Goal: Information Seeking & Learning: Find specific fact

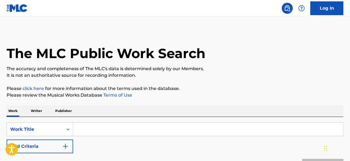
scroll to position [60, 0]
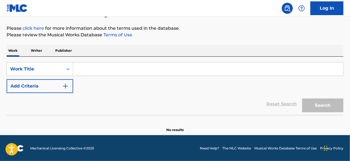
click at [66, 45] on p "Publisher" at bounding box center [64, 51] width 20 height 12
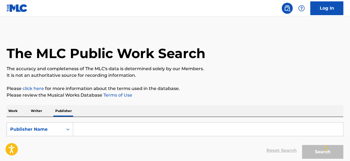
click at [81, 130] on input "Search Form" at bounding box center [208, 129] width 270 height 13
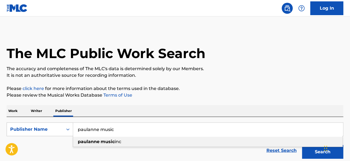
type input "paulanne music"
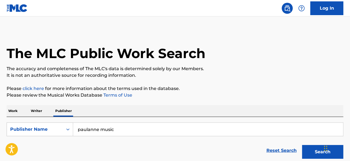
click at [67, 140] on div "Reset Search Search" at bounding box center [175, 151] width 337 height 22
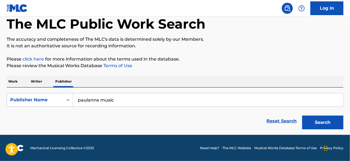
click at [322, 121] on button "Search" at bounding box center [323, 123] width 41 height 14
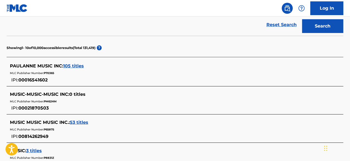
scroll to position [126, 0]
click at [77, 64] on span "105 titles" at bounding box center [73, 66] width 21 height 5
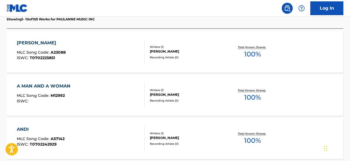
scroll to position [168, 0]
click at [173, 58] on div "Recording Artists ( 0 )" at bounding box center [187, 58] width 75 height 4
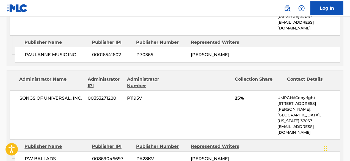
scroll to position [386, 0]
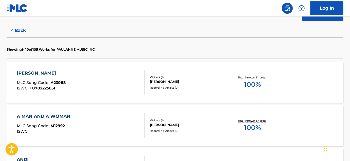
scroll to position [126, 0]
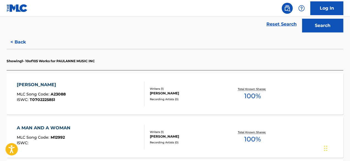
click at [176, 96] on div "Writers ( 1 ) [PERSON_NAME] Recording Artists ( 0 )" at bounding box center [185, 94] width 80 height 15
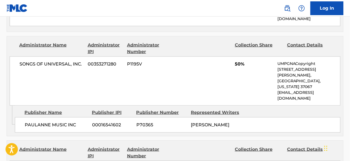
scroll to position [316, 0]
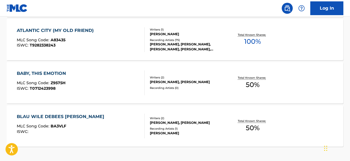
scroll to position [535, 0]
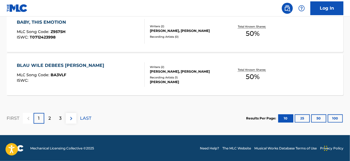
click at [169, 70] on div "[PERSON_NAME], [PERSON_NAME]" at bounding box center [187, 71] width 75 height 5
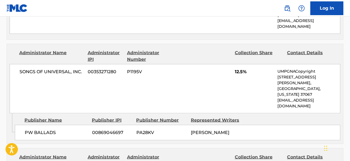
scroll to position [313, 0]
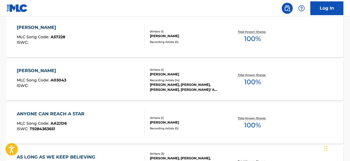
click at [178, 79] on div "Recording Artists ( 14 )" at bounding box center [187, 80] width 75 height 4
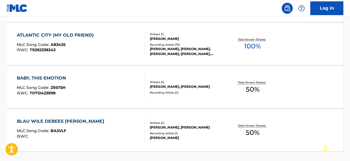
scroll to position [485, 0]
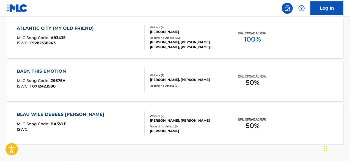
click at [172, 42] on div "[PERSON_NAME], [PERSON_NAME], [PERSON_NAME], [PERSON_NAME], [PERSON_NAME]" at bounding box center [187, 45] width 75 height 10
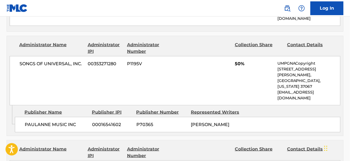
scroll to position [343, 0]
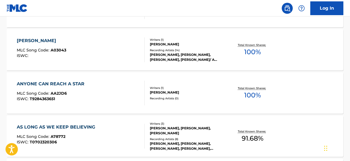
scroll to position [535, 0]
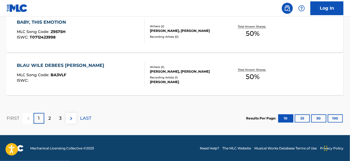
click at [336, 116] on button "100" at bounding box center [335, 118] width 15 height 8
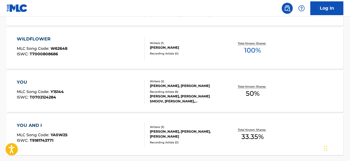
scroll to position [4352, 0]
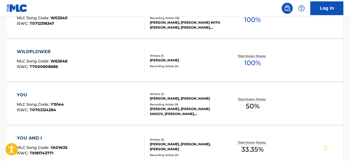
click at [178, 74] on div "WILDFLOWER MLC Song Code : W62648 ISWC : T7000808686 Writers ( 1 ) [PERSON_NAME…" at bounding box center [175, 60] width 337 height 41
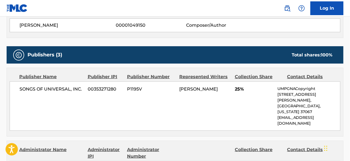
scroll to position [200, 0]
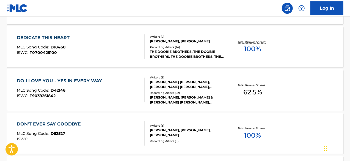
scroll to position [2421, 0]
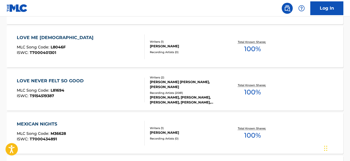
click at [188, 95] on div "[PERSON_NAME], [PERSON_NAME], [PERSON_NAME], [PERSON_NAME], [PERSON_NAME], [PER…" at bounding box center [187, 100] width 75 height 10
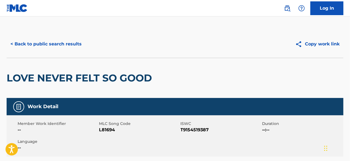
click at [67, 43] on button "< Back to public search results" at bounding box center [46, 44] width 79 height 14
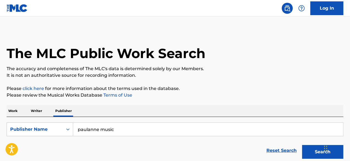
click at [14, 106] on p "Work" at bounding box center [13, 111] width 13 height 12
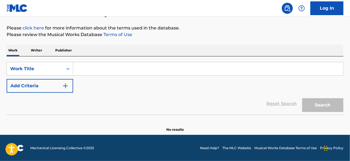
scroll to position [60, 0]
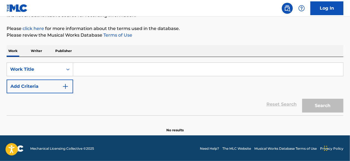
click at [88, 70] on input "Search Form" at bounding box center [208, 69] width 270 height 13
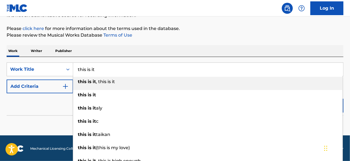
type input "this is it"
click at [44, 87] on button "Add Criteria" at bounding box center [40, 87] width 67 height 14
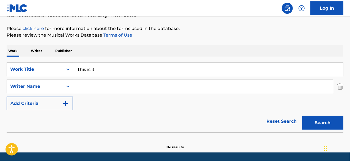
click at [89, 85] on input "Search Form" at bounding box center [203, 86] width 260 height 13
type input "[PERSON_NAME]"
click at [303, 116] on button "Search" at bounding box center [323, 123] width 41 height 14
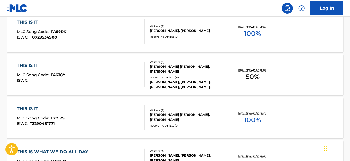
scroll to position [236, 0]
click at [183, 80] on div "[PERSON_NAME], [PERSON_NAME], [PERSON_NAME], [PERSON_NAME], [PERSON_NAME]" at bounding box center [187, 84] width 75 height 10
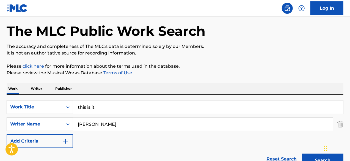
scroll to position [11, 0]
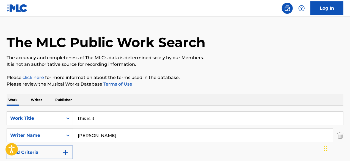
click at [78, 136] on input "[PERSON_NAME]" at bounding box center [203, 135] width 260 height 13
type input "[PERSON_NAME]"
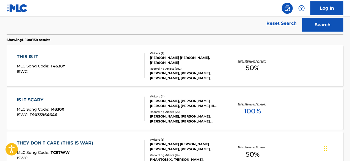
scroll to position [159, 0]
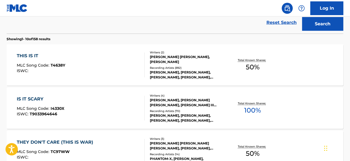
click at [192, 73] on div "[PERSON_NAME], [PERSON_NAME], [PERSON_NAME], [PERSON_NAME], [PERSON_NAME]" at bounding box center [187, 75] width 75 height 10
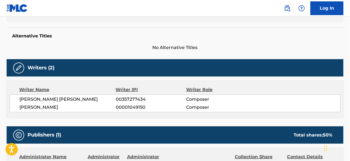
scroll to position [135, 0]
